Goal: Information Seeking & Learning: Find specific fact

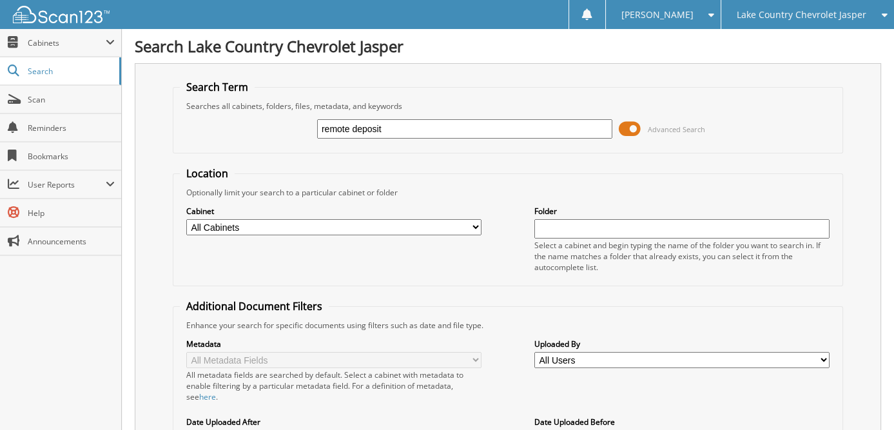
type input "remote deposit"
drag, startPoint x: 396, startPoint y: 196, endPoint x: 404, endPoint y: 194, distance: 8.8
click at [442, 168] on fieldset "Location Optionally limit your search to a particular cabinet or folder Cabinet…" at bounding box center [508, 226] width 670 height 120
